Goal: Use online tool/utility: Utilize a website feature to perform a specific function

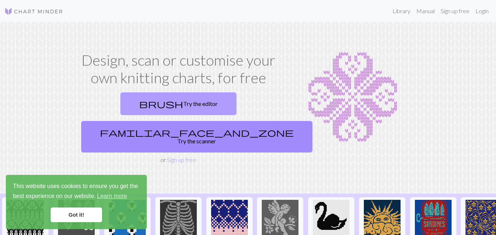
click at [124, 101] on link "brush Try the editor" at bounding box center [178, 104] width 116 height 23
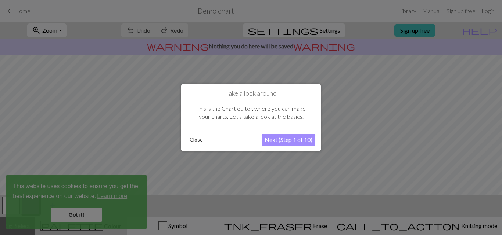
click at [201, 139] on button "Close" at bounding box center [196, 139] width 19 height 11
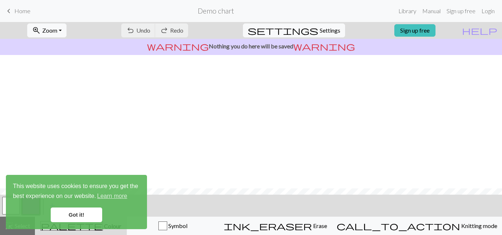
scroll to position [134, 0]
click at [71, 212] on link "Got it!" at bounding box center [76, 215] width 51 height 15
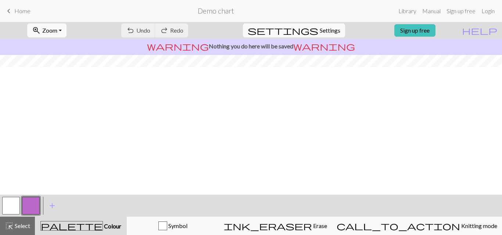
scroll to position [0, 0]
click at [332, 30] on span "Settings" at bounding box center [330, 30] width 21 height 9
select select "aran"
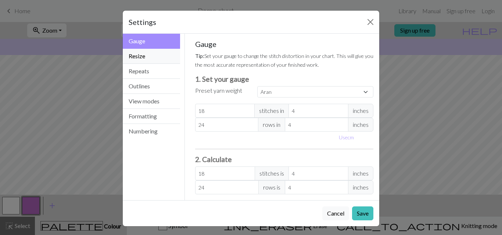
click at [139, 52] on button "Resize" at bounding box center [151, 56] width 57 height 15
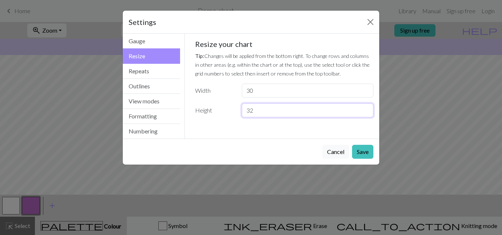
click at [279, 114] on input "32" at bounding box center [307, 111] width 131 height 14
type input "3"
type input "20"
click at [283, 88] on input "30" at bounding box center [307, 91] width 131 height 14
type input "38"
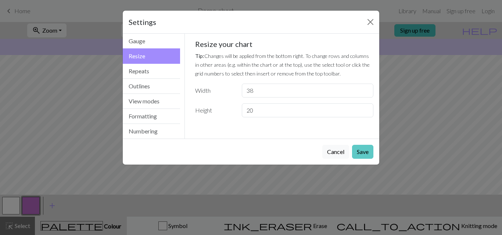
click at [363, 151] on button "Save" at bounding box center [362, 152] width 21 height 14
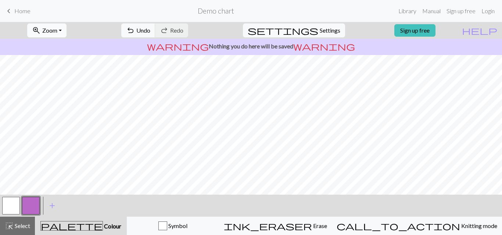
click at [66, 29] on button "zoom_in Zoom Zoom" at bounding box center [46, 31] width 39 height 14
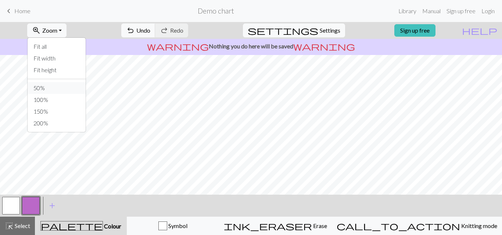
click at [69, 84] on button "50%" at bounding box center [57, 88] width 58 height 12
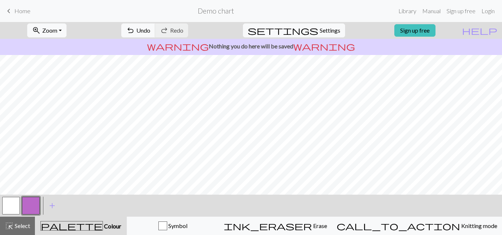
click at [11, 201] on button "button" at bounding box center [11, 206] width 18 height 18
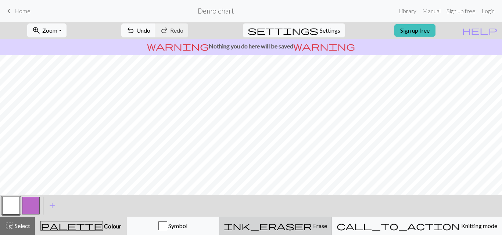
click at [312, 223] on div "ink_eraser Erase Erase" at bounding box center [275, 226] width 103 height 9
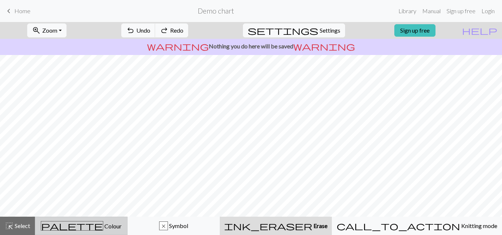
click at [53, 224] on div "palette Colour Colour" at bounding box center [81, 226] width 83 height 10
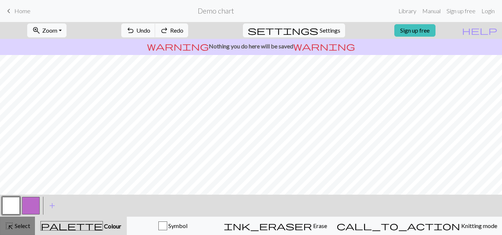
click at [30, 225] on button "highlight_alt Select Select" at bounding box center [17, 226] width 35 height 18
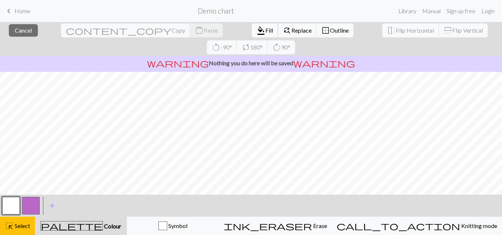
click at [256, 33] on span "format_color_fill" at bounding box center [260, 30] width 9 height 10
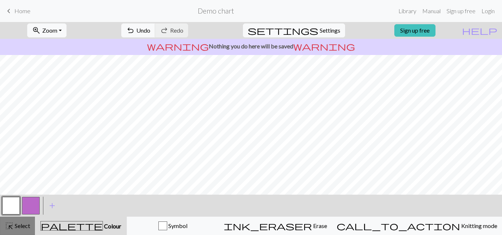
click at [22, 225] on span "Select" at bounding box center [22, 226] width 17 height 7
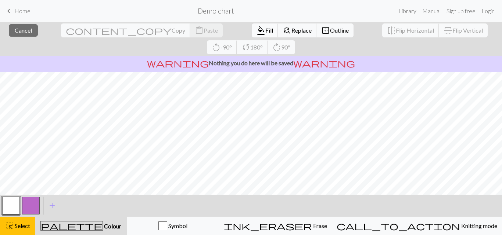
click at [256, 28] on span "format_color_fill" at bounding box center [260, 30] width 9 height 10
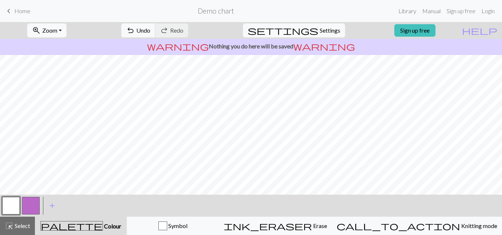
click at [37, 200] on button "button" at bounding box center [31, 206] width 18 height 18
click at [50, 203] on span "add" at bounding box center [52, 206] width 9 height 10
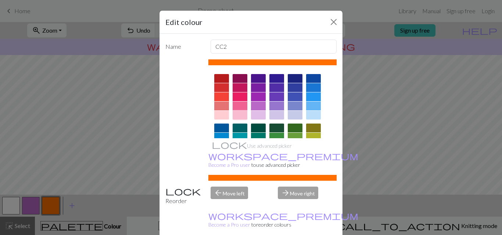
click at [239, 115] on div at bounding box center [239, 115] width 15 height 9
